Goal: Navigation & Orientation: Find specific page/section

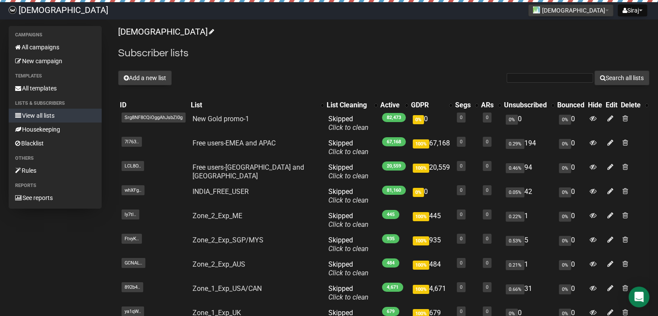
click at [45, 115] on link "View all lists" at bounding box center [55, 116] width 93 height 14
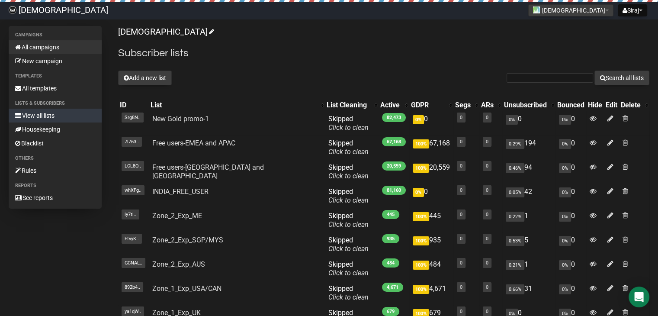
click at [41, 47] on link "All campaigns" at bounding box center [55, 47] width 93 height 14
